Goal: Check status: Check status

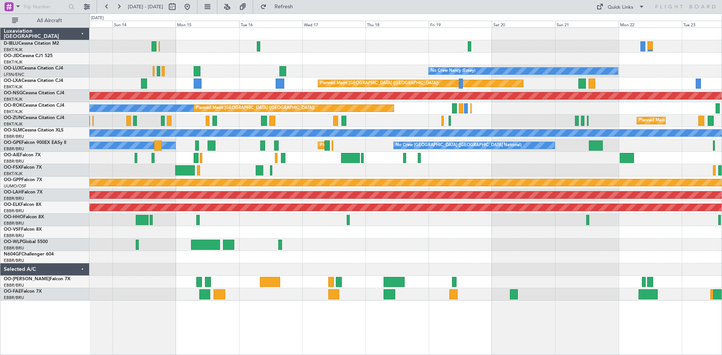
click at [229, 265] on div "No Crew [GEOGRAPHIC_DATA] ([GEOGRAPHIC_DATA] National) No Crew [PERSON_NAME] ([…" at bounding box center [405, 164] width 632 height 273
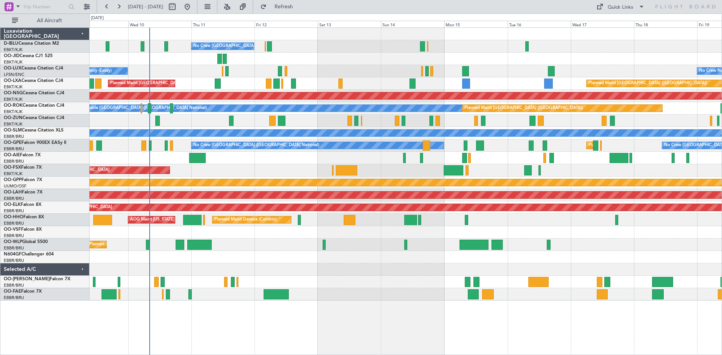
click at [568, 256] on div "No Crew [GEOGRAPHIC_DATA] ([GEOGRAPHIC_DATA] National) No Crew [PERSON_NAME] ([…" at bounding box center [405, 164] width 632 height 273
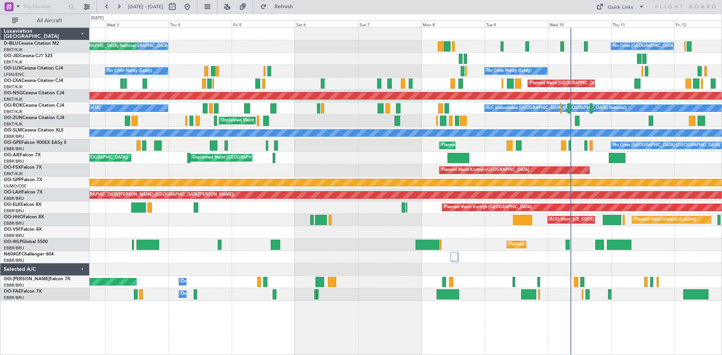
click at [548, 268] on div "No Crew [GEOGRAPHIC_DATA] ([GEOGRAPHIC_DATA] National) No Crew [GEOGRAPHIC_DATA…" at bounding box center [405, 164] width 632 height 273
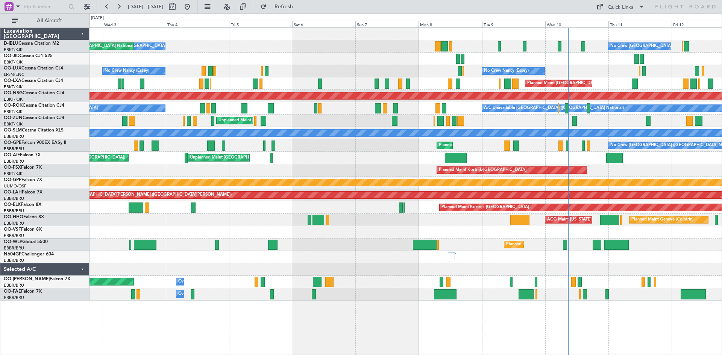
click at [585, 263] on div at bounding box center [405, 269] width 632 height 12
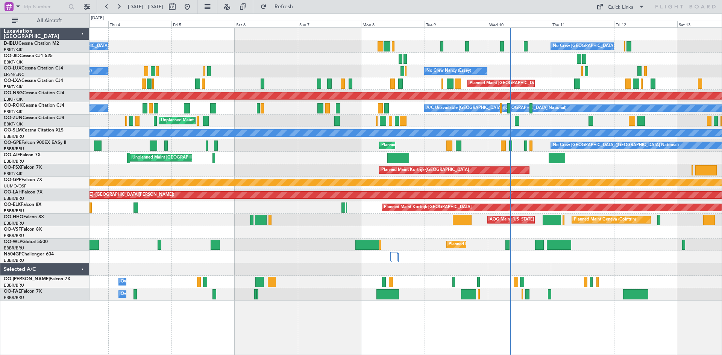
click at [558, 262] on div at bounding box center [405, 257] width 632 height 12
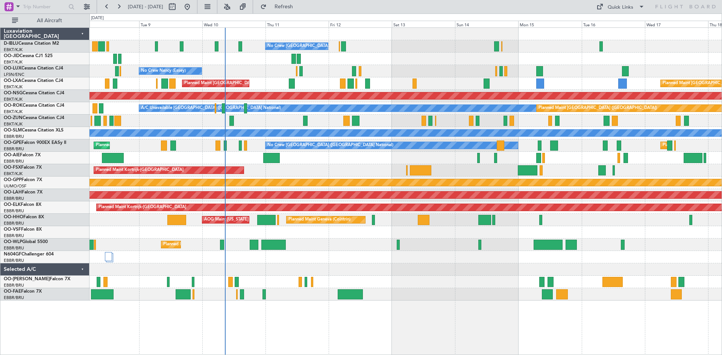
click at [260, 262] on div at bounding box center [405, 257] width 632 height 12
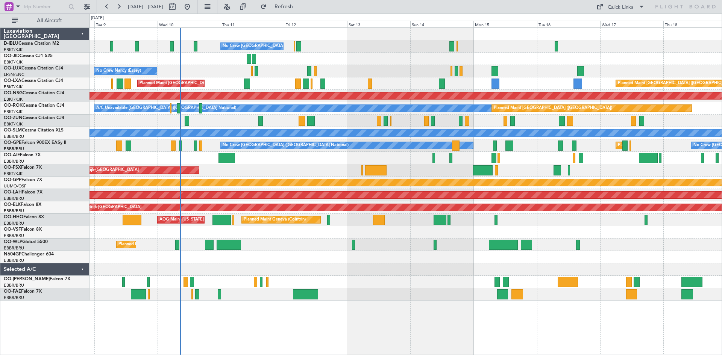
click at [532, 264] on div at bounding box center [405, 269] width 632 height 12
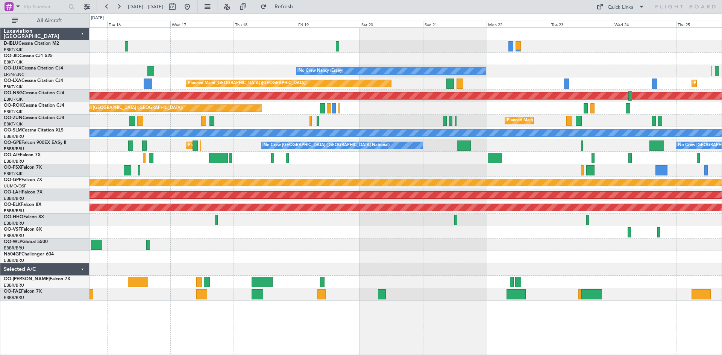
click at [173, 267] on div "A/C Unavailable [GEOGRAPHIC_DATA] ([GEOGRAPHIC_DATA] National) A/C Unavailable …" at bounding box center [405, 164] width 632 height 273
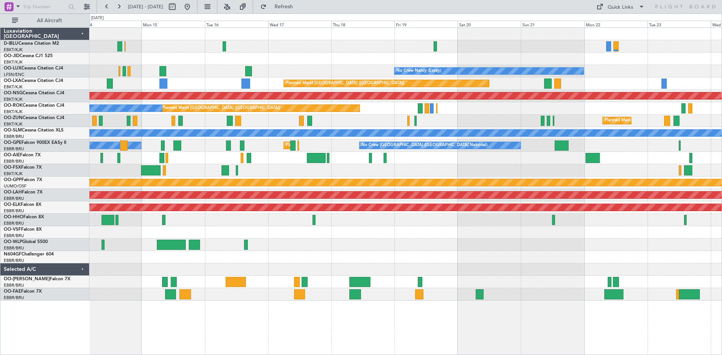
click at [436, 259] on div at bounding box center [405, 257] width 632 height 12
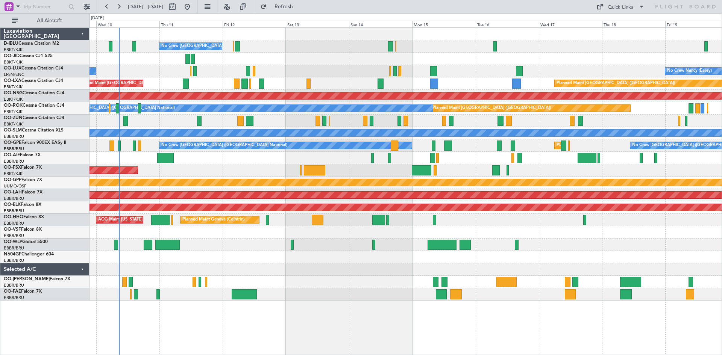
click at [555, 260] on div at bounding box center [405, 257] width 632 height 12
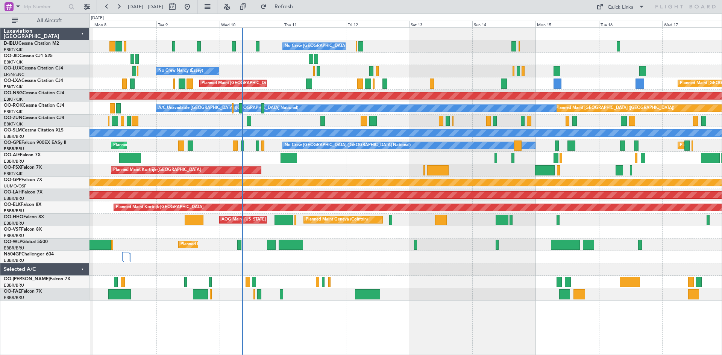
click at [391, 262] on div at bounding box center [405, 257] width 632 height 12
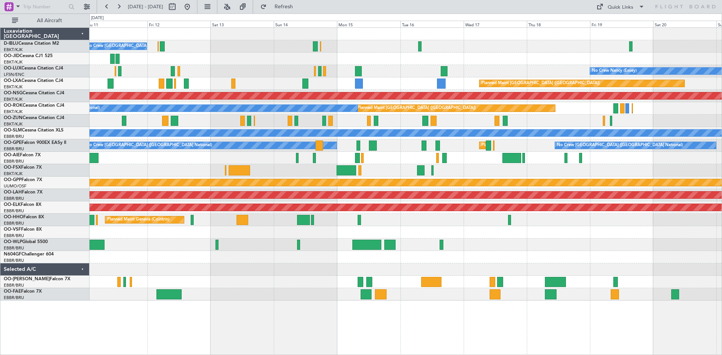
click at [362, 260] on div at bounding box center [405, 257] width 632 height 12
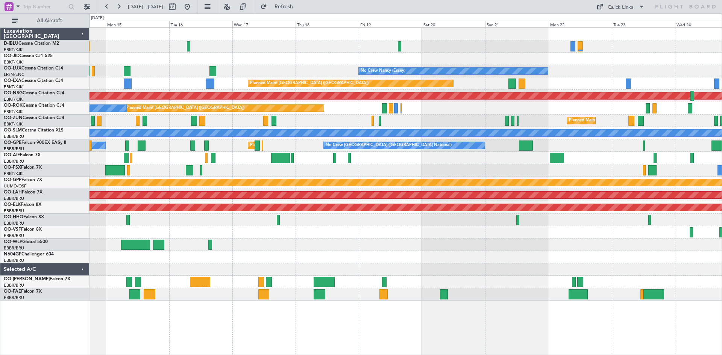
click at [230, 250] on div at bounding box center [405, 245] width 632 height 12
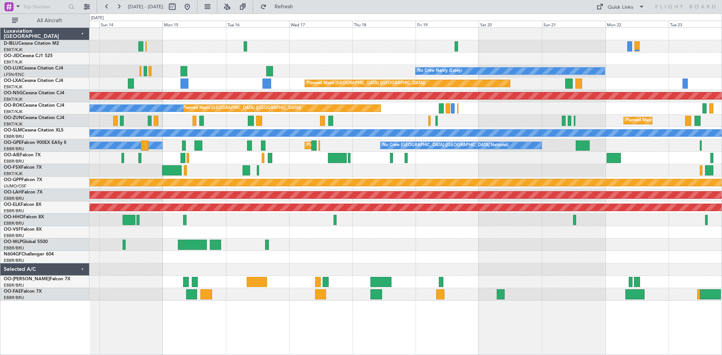
click at [706, 227] on div "A/C Unavailable [GEOGRAPHIC_DATA] ([GEOGRAPHIC_DATA] National) No Crew [GEOGRAP…" at bounding box center [405, 164] width 632 height 273
